Goal: Information Seeking & Learning: Learn about a topic

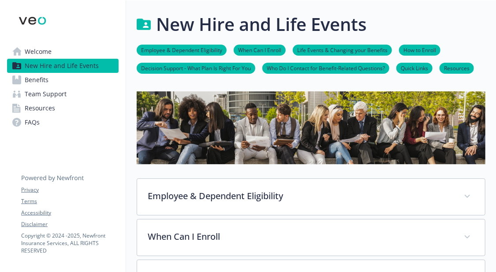
click at [21, 82] on link "Benefits" at bounding box center [63, 80] width 112 height 14
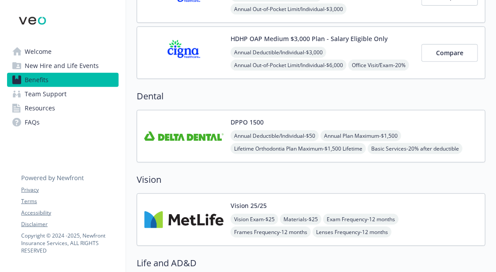
scroll to position [287, 0]
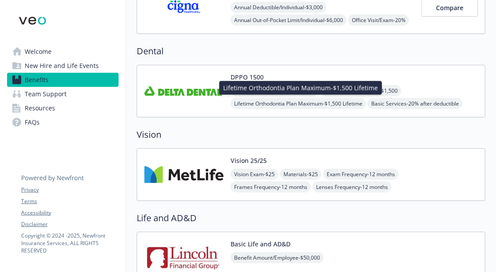
click at [270, 101] on span "Lifetime Orthodontia Plan Maximum - $1,500 Lifetime" at bounding box center [298, 103] width 135 height 11
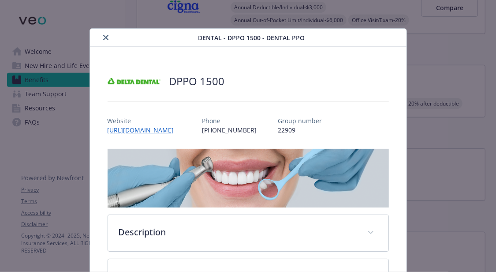
scroll to position [26, 0]
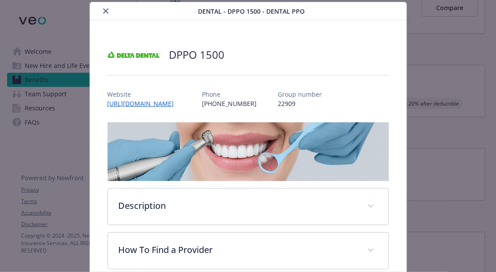
click at [103, 10] on icon "close" at bounding box center [105, 10] width 5 height 5
